Goal: Navigation & Orientation: Go to known website

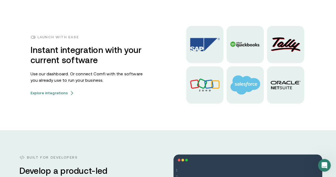
scroll to position [1320, 0]
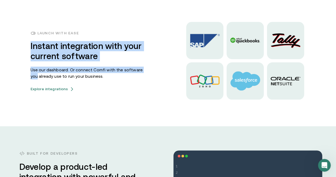
drag, startPoint x: 154, startPoint y: 99, endPoint x: 27, endPoint y: 73, distance: 129.9
click at [27, 73] on div "Launch with ease Instant integration with your current software Use our dashboa…" at bounding box center [168, 61] width 319 height 78
drag, startPoint x: 27, startPoint y: 73, endPoint x: 151, endPoint y: 119, distance: 131.7
click at [151, 99] on div "Launch with ease Instant integration with your current software Use our dashboa…" at bounding box center [168, 61] width 319 height 78
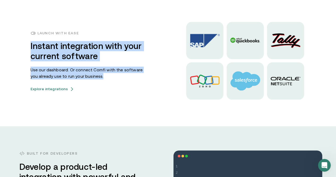
click at [151, 99] on div "Launch with ease Instant integration with your current software Use our dashboa…" at bounding box center [168, 61] width 319 height 78
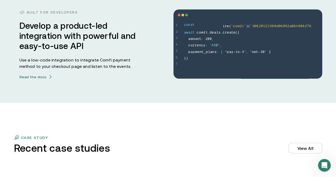
scroll to position [1461, 0]
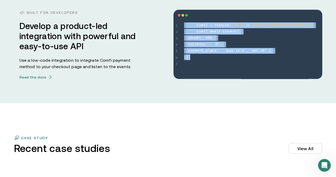
drag, startPoint x: 221, startPoint y: 93, endPoint x: 180, endPoint y: 43, distance: 64.5
click at [180, 43] on div "Built for developers Develop a product-led integration with powerful and easy-t…" at bounding box center [168, 44] width 336 height 118
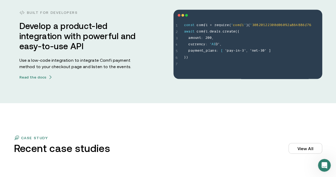
click at [142, 32] on div "Built for developers Develop a product-led integration with powerful and easy-t…" at bounding box center [168, 44] width 336 height 118
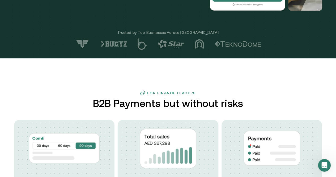
scroll to position [0, 0]
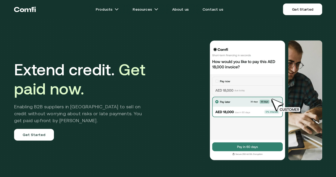
click at [291, 113] on img at bounding box center [287, 105] width 39 height 15
click at [44, 140] on link "Get Started" at bounding box center [34, 135] width 40 height 12
